Goal: Ask a question

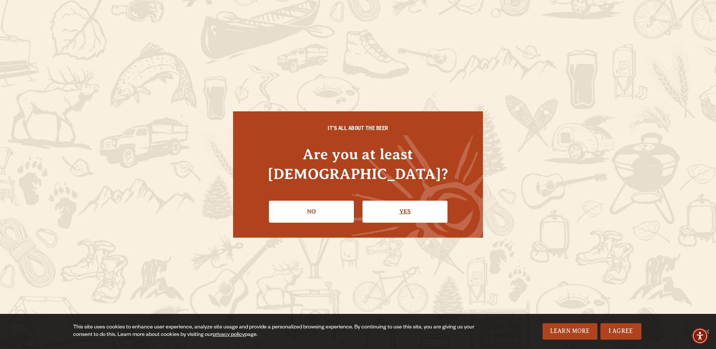
click at [402, 200] on link "Yes" at bounding box center [405, 211] width 85 height 22
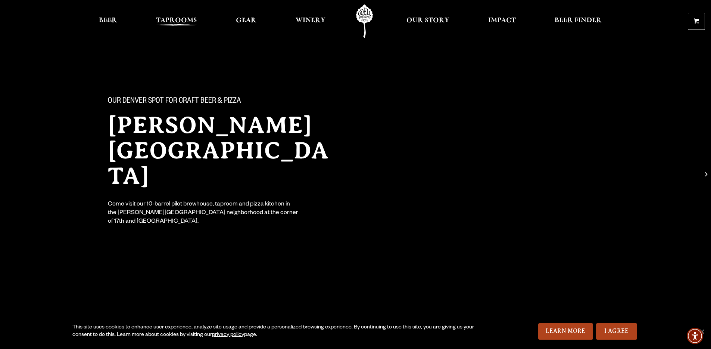
click at [174, 18] on span "Taprooms" at bounding box center [176, 21] width 41 height 6
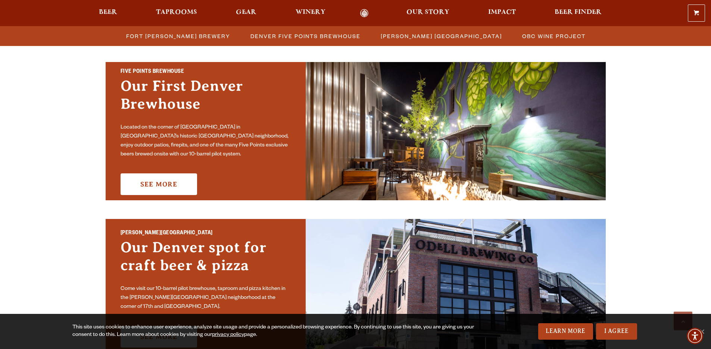
scroll to position [455, 0]
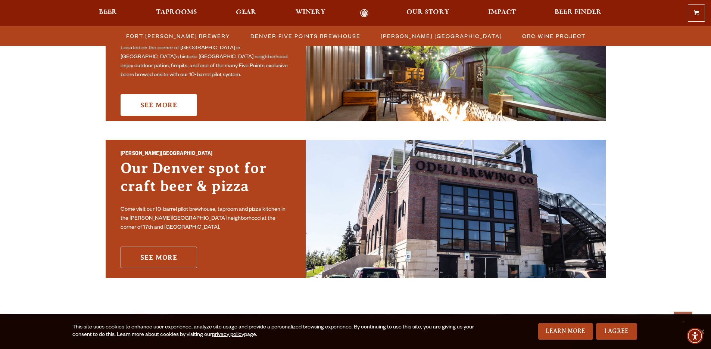
click at [164, 247] on link "See More" at bounding box center [159, 257] width 76 height 22
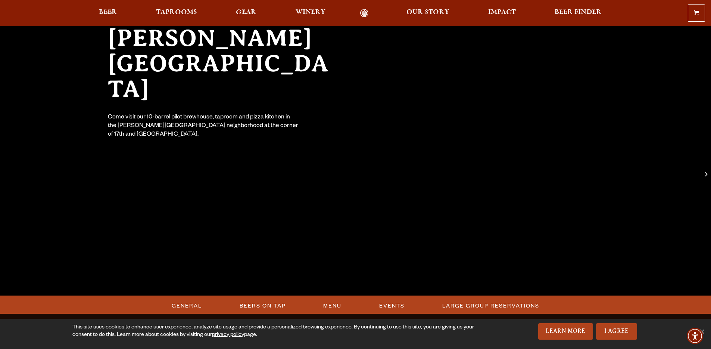
scroll to position [288, 0]
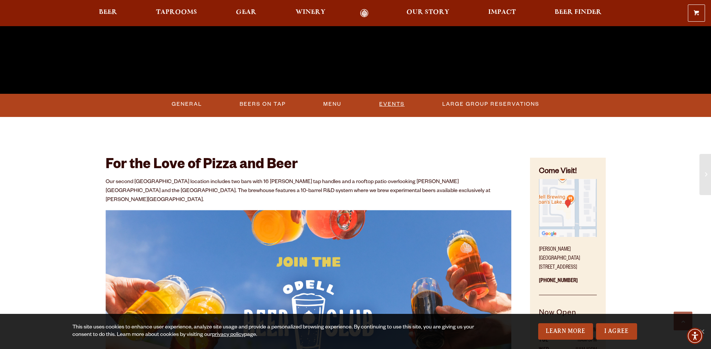
click at [393, 105] on link "Events" at bounding box center [391, 104] width 31 height 17
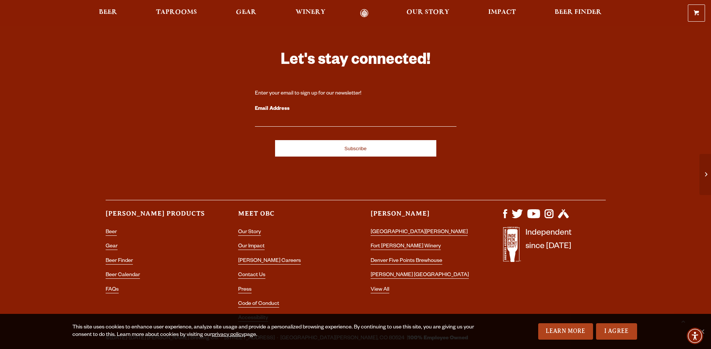
scroll to position [2267, 0]
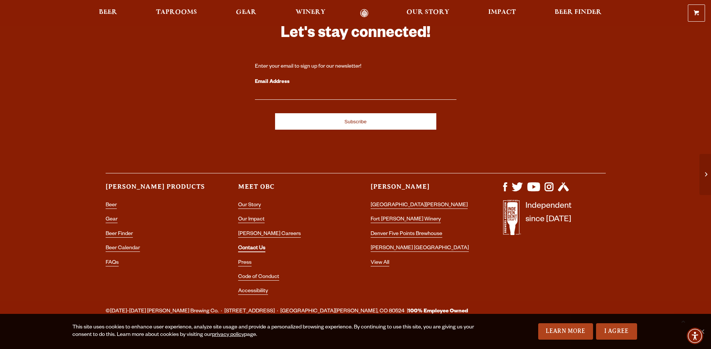
click at [247, 245] on link "Contact Us" at bounding box center [251, 248] width 27 height 7
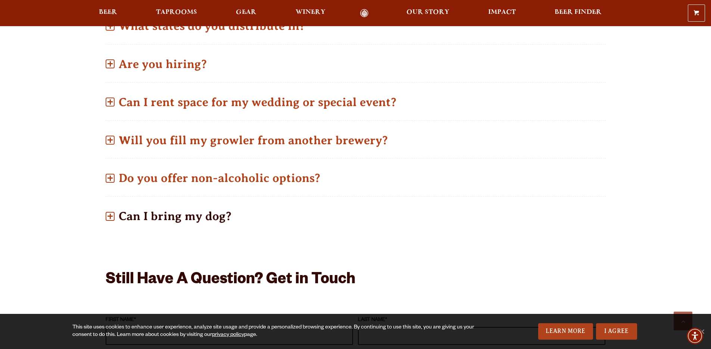
scroll to position [615, 0]
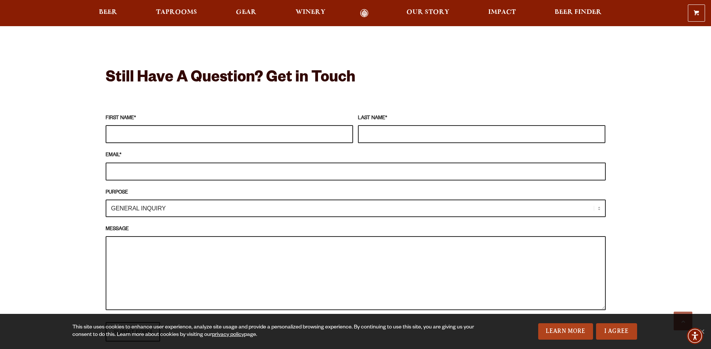
click at [223, 128] on input "FIRST NAME *" at bounding box center [229, 134] width 247 height 18
type input "Grace"
type input "[PERSON_NAME]"
type input "[EMAIL_ADDRESS][DOMAIN_NAME]"
click at [141, 209] on select "GENERAL INQUIRY TAPROOM / BREWERY WINERY BOOK A TOUR MEDIA INQUIRY GEAR SHOP [P…" at bounding box center [356, 208] width 500 height 18
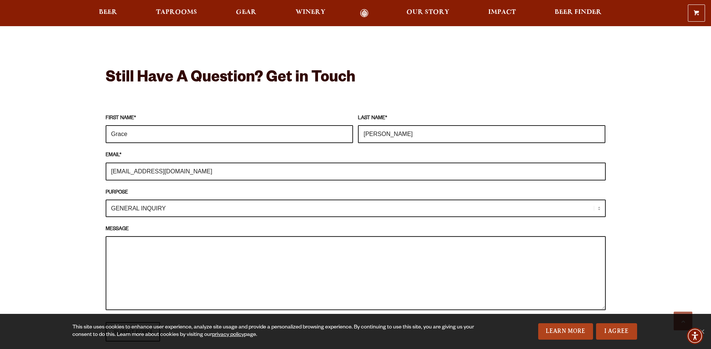
click at [197, 293] on textarea "MESSAGE" at bounding box center [356, 273] width 500 height 74
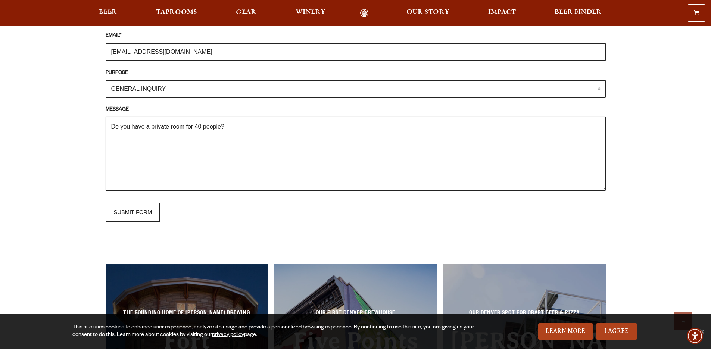
scroll to position [772, 0]
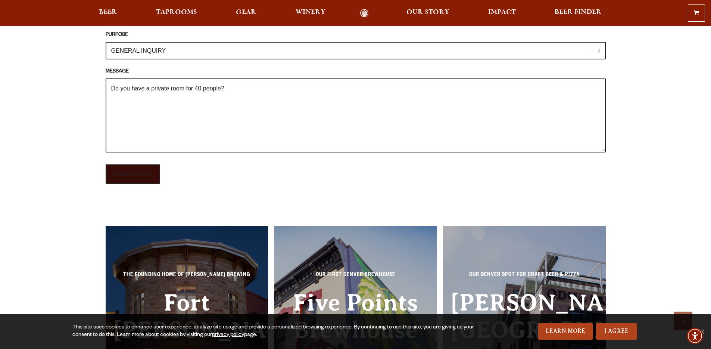
type textarea "Do you have a private room for 40 people?"
click at [137, 173] on input "SUBMIT FORM" at bounding box center [133, 173] width 55 height 19
type input "Sending"
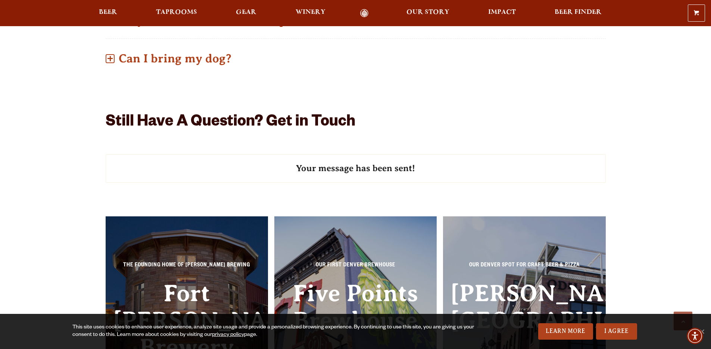
scroll to position [566, 0]
